Goal: Information Seeking & Learning: Check status

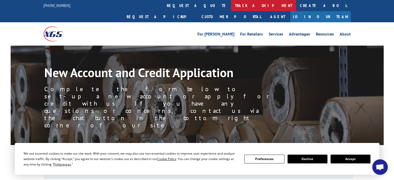
click at [231, 2] on link "track a shipment" at bounding box center [263, 5] width 65 height 11
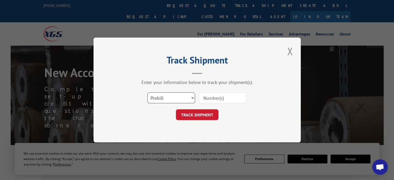
click at [178, 95] on select "Select category... Probill BOL PO" at bounding box center [171, 98] width 48 height 11
select select "bol"
click at [147, 93] on select "Select category... Probill BOL PO" at bounding box center [171, 98] width 48 height 11
click at [216, 94] on input at bounding box center [223, 98] width 48 height 11
type input "3349249"
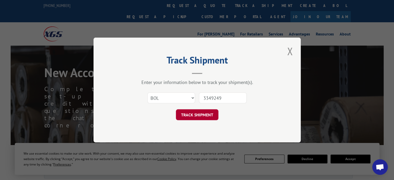
click at [201, 109] on button "TRACK SHIPMENT" at bounding box center [197, 114] width 42 height 11
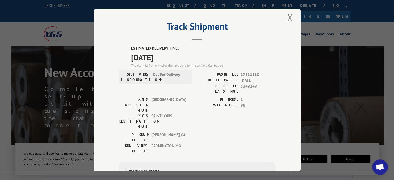
scroll to position [10, 0]
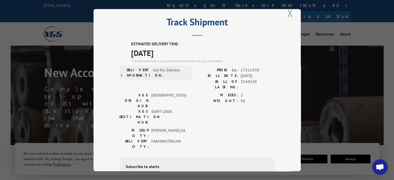
click at [288, 11] on button "Close modal" at bounding box center [290, 13] width 9 height 14
